Goal: Navigation & Orientation: Find specific page/section

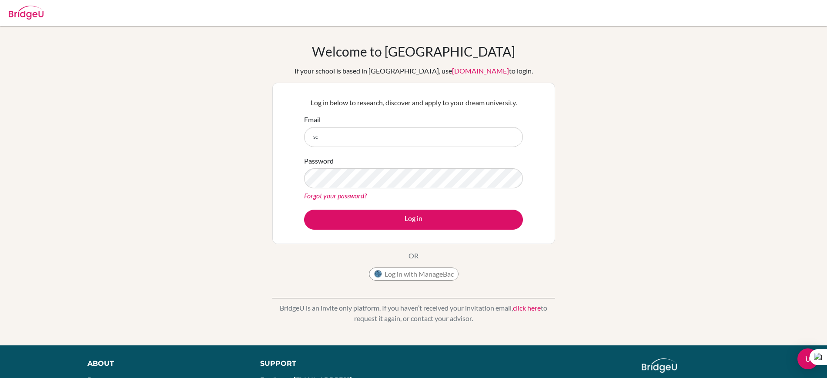
type input "[EMAIL_ADDRESS][DOMAIN_NAME]"
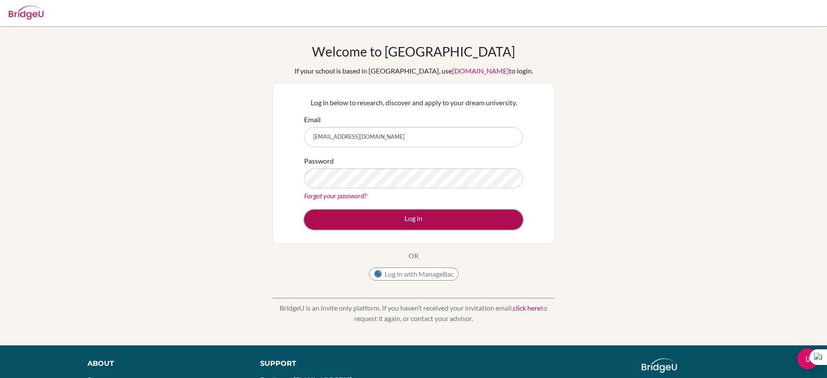
click at [431, 215] on button "Log in" at bounding box center [413, 220] width 219 height 20
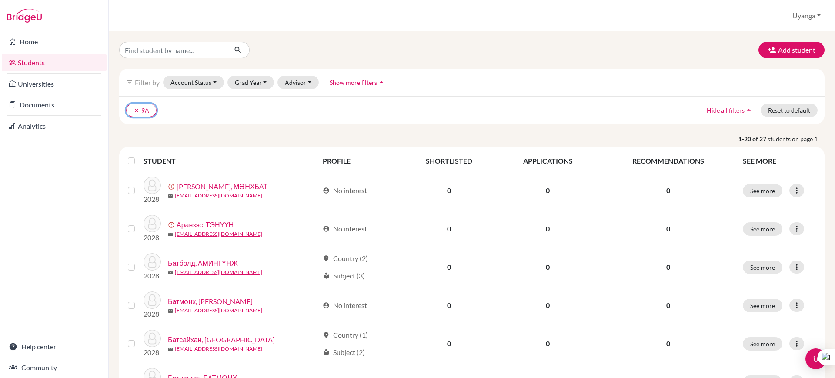
click at [137, 109] on icon "clear" at bounding box center [136, 110] width 6 height 6
